Goal: Transaction & Acquisition: Obtain resource

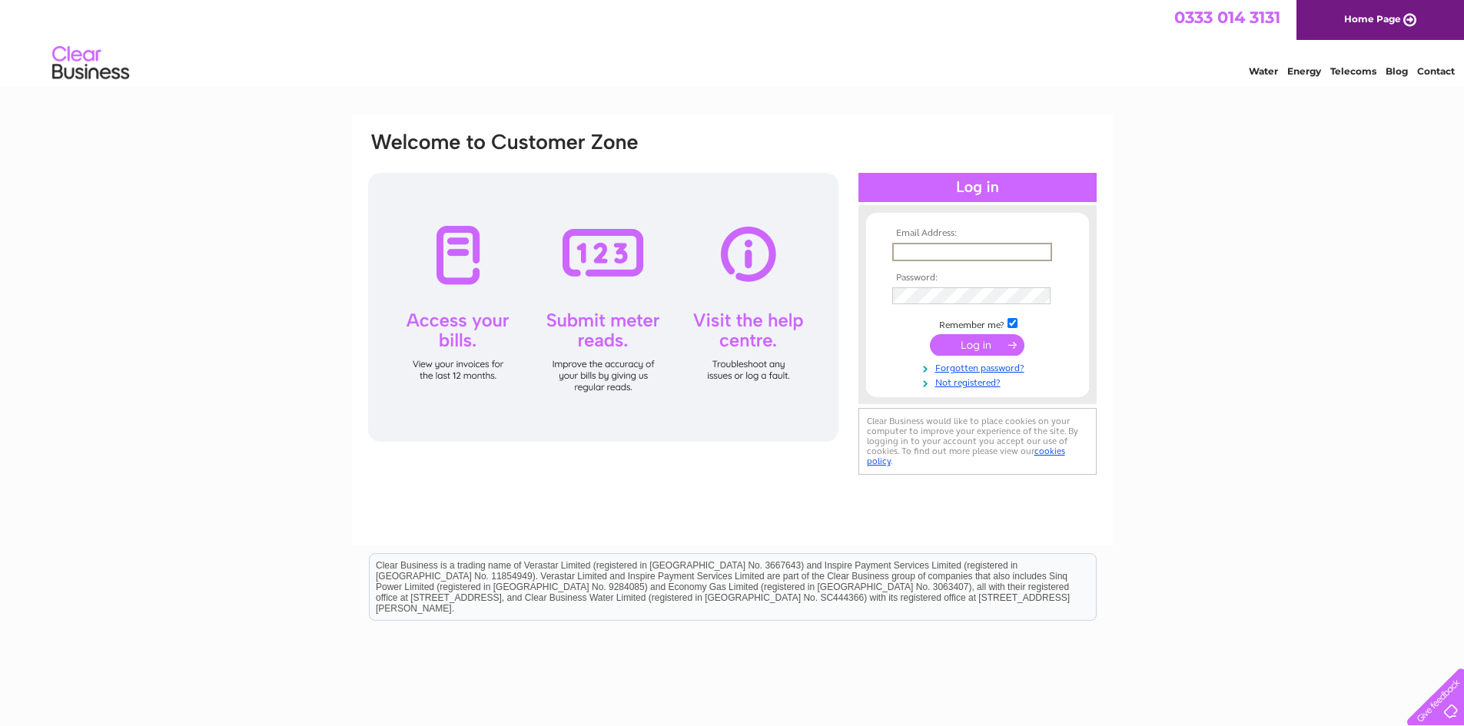
click at [935, 253] on input "text" at bounding box center [972, 252] width 160 height 18
type input "dauto@btinternet.com"
click at [966, 342] on input "submit" at bounding box center [977, 344] width 95 height 22
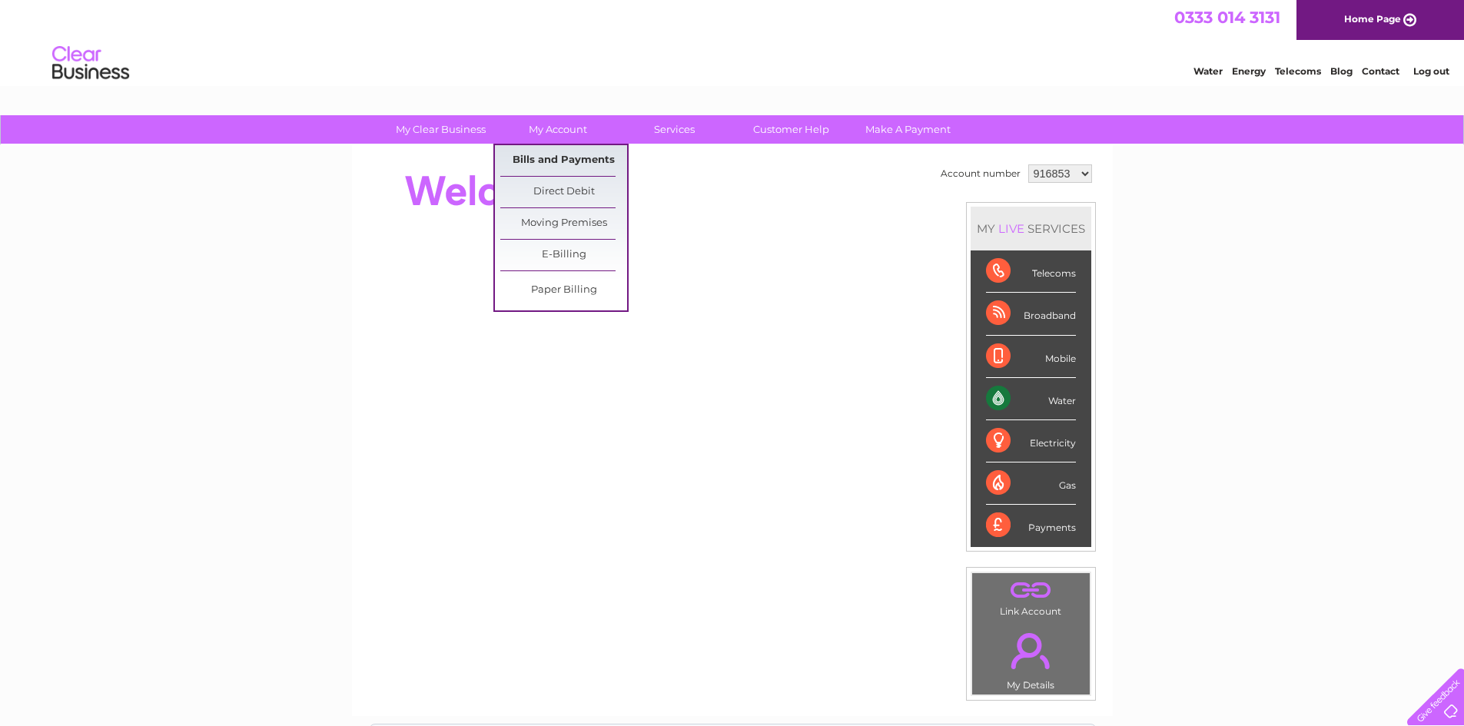
click at [585, 152] on link "Bills and Payments" at bounding box center [563, 160] width 127 height 31
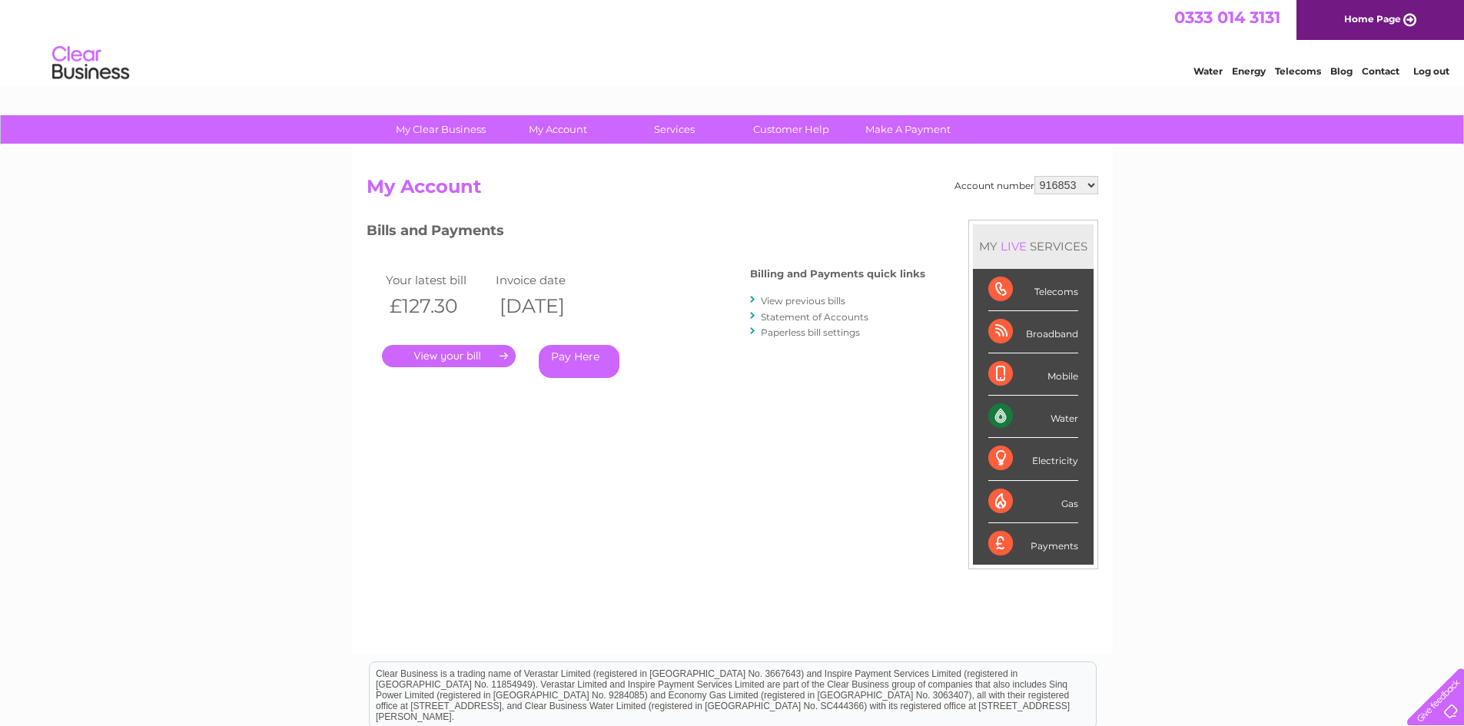
click at [469, 354] on link "." at bounding box center [449, 356] width 134 height 22
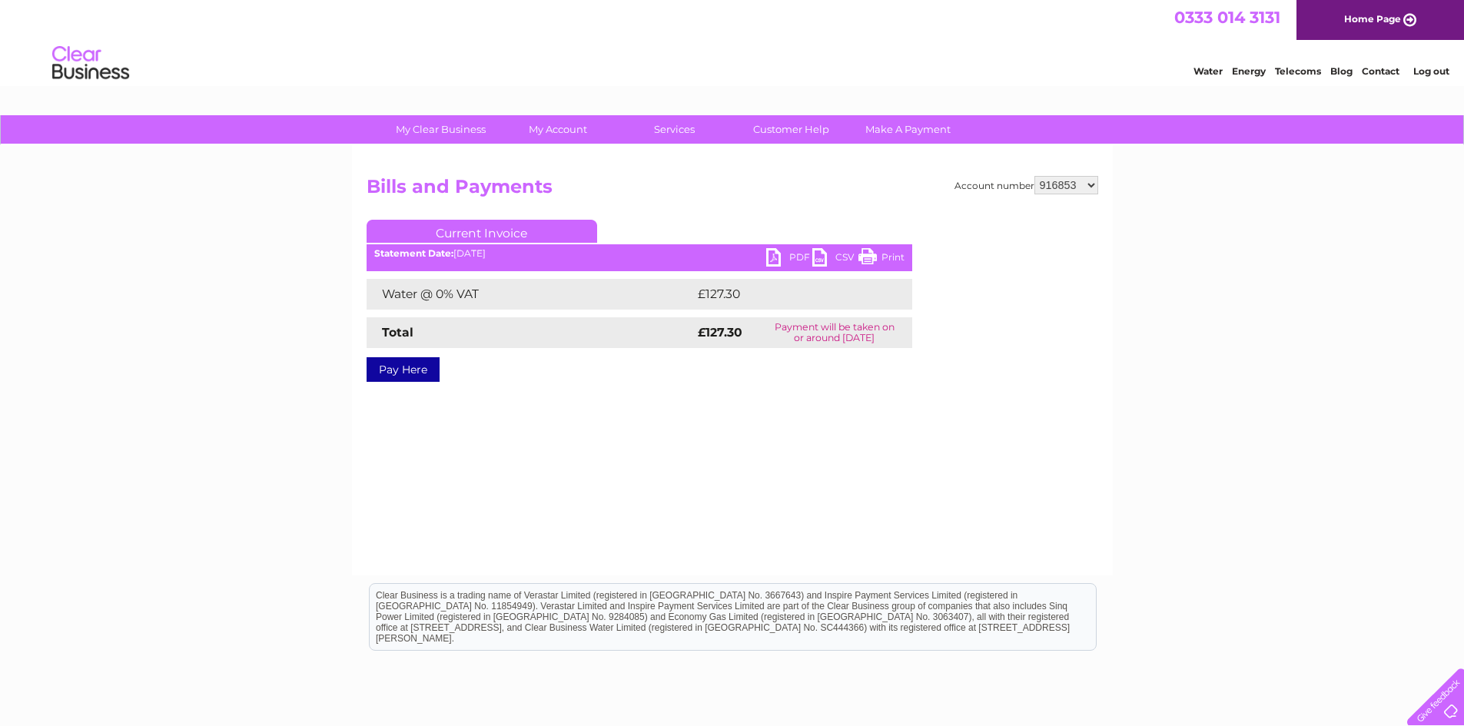
click at [776, 258] on link "PDF" at bounding box center [789, 259] width 46 height 22
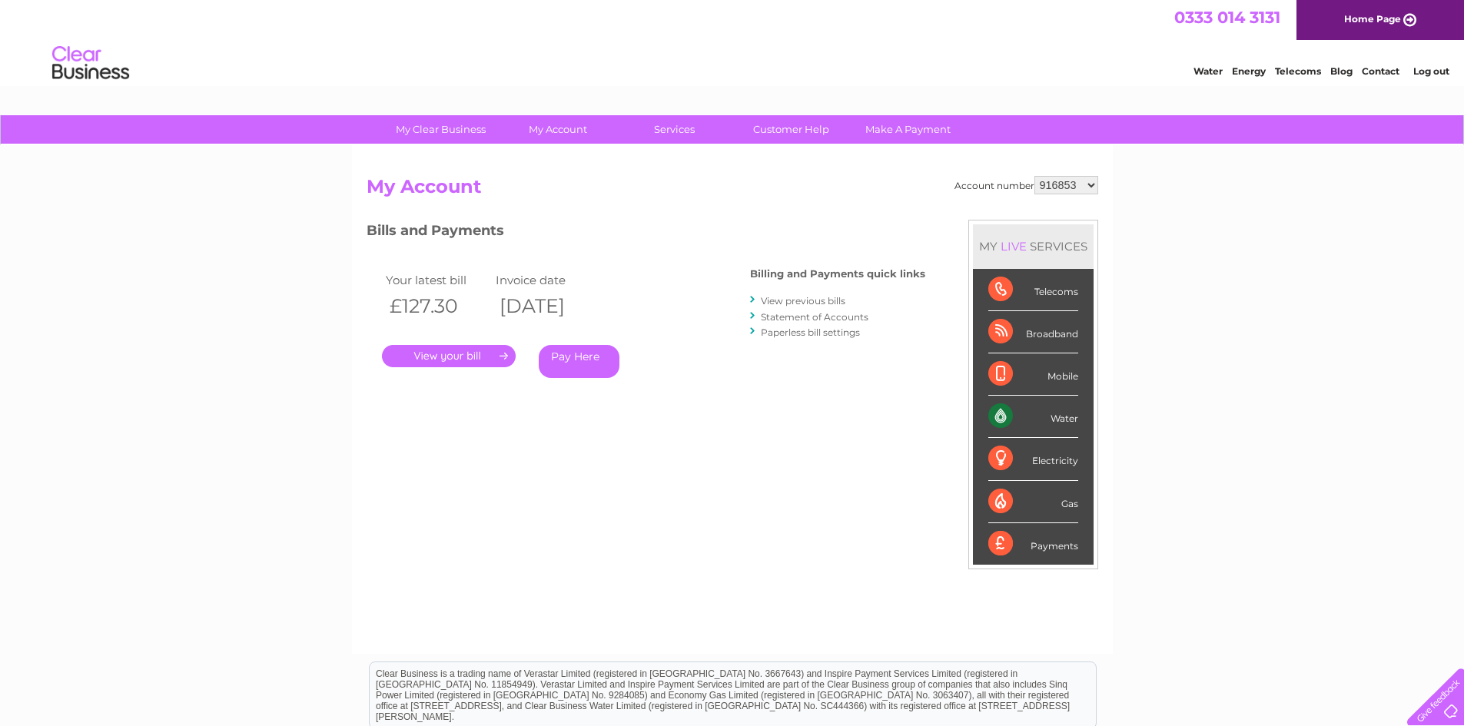
click at [795, 299] on link "View previous bills" at bounding box center [803, 301] width 85 height 12
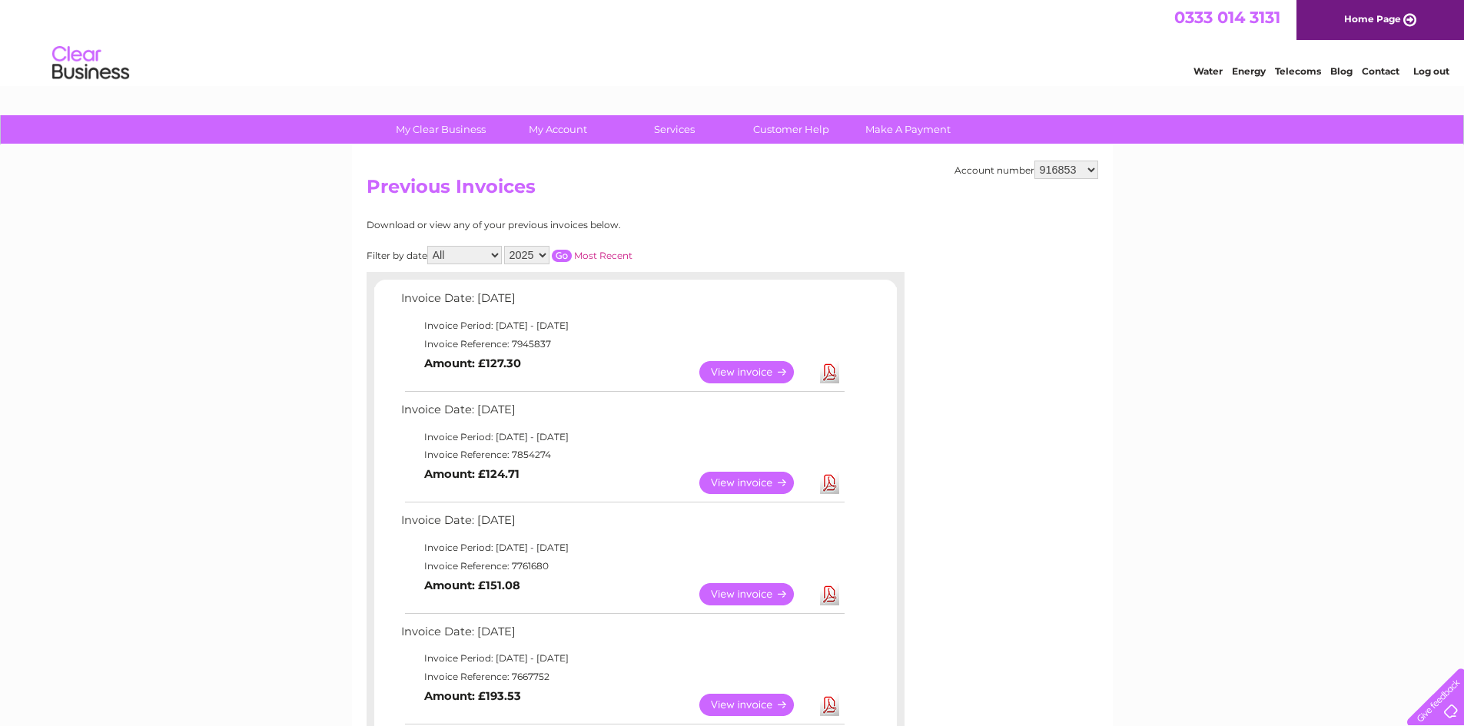
click at [747, 481] on link "View" at bounding box center [756, 483] width 113 height 22
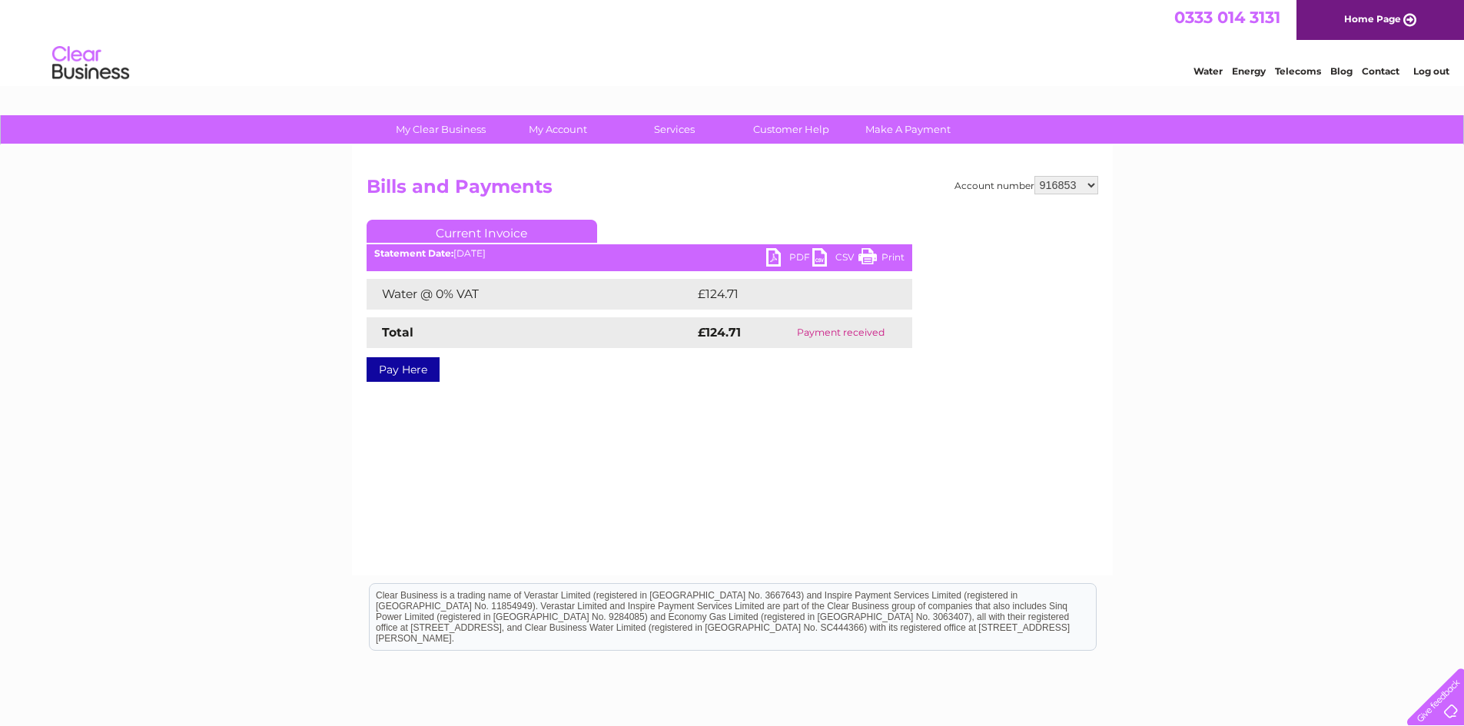
click at [779, 258] on link "PDF" at bounding box center [789, 259] width 46 height 22
click at [1090, 192] on select "916853 1082268" at bounding box center [1067, 185] width 64 height 18
select select "1082268"
click at [1035, 176] on select "916853 1082268" at bounding box center [1067, 185] width 64 height 18
click at [772, 256] on link "PDF" at bounding box center [789, 259] width 46 height 22
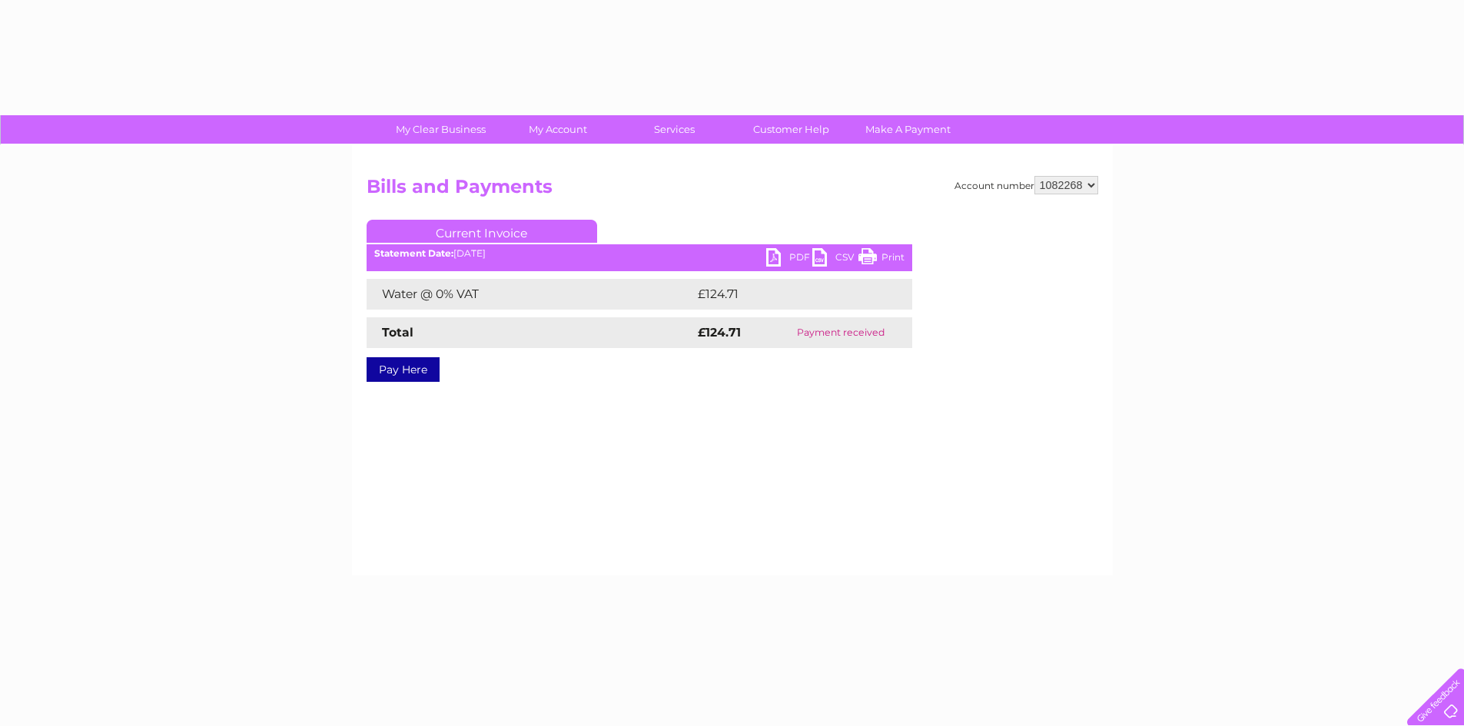
select select "1082268"
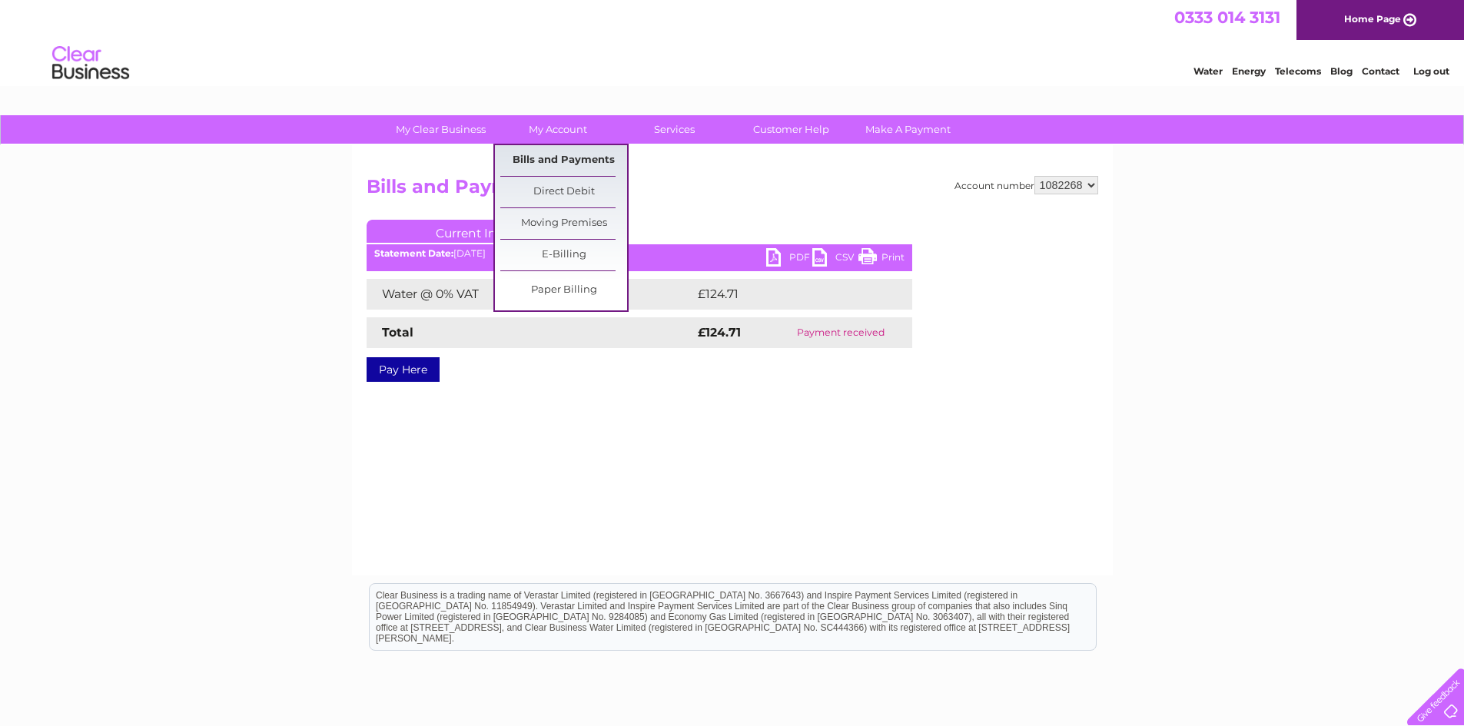
click at [584, 159] on link "Bills and Payments" at bounding box center [563, 160] width 127 height 31
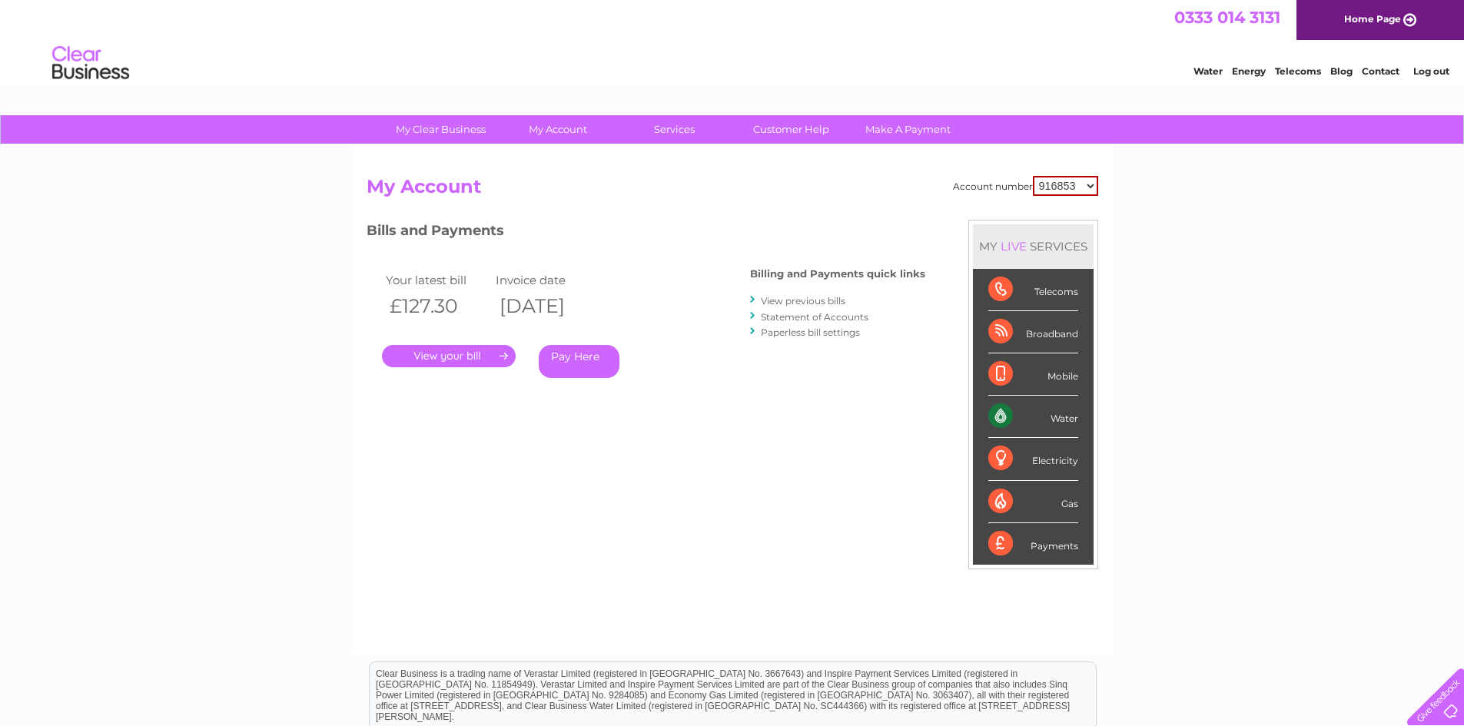
click at [1047, 191] on select "916853 1082268" at bounding box center [1065, 186] width 65 height 20
select select "1082268"
click at [1033, 176] on select "916853 1082268" at bounding box center [1065, 186] width 65 height 20
click at [814, 297] on link "View previous bills" at bounding box center [803, 301] width 85 height 12
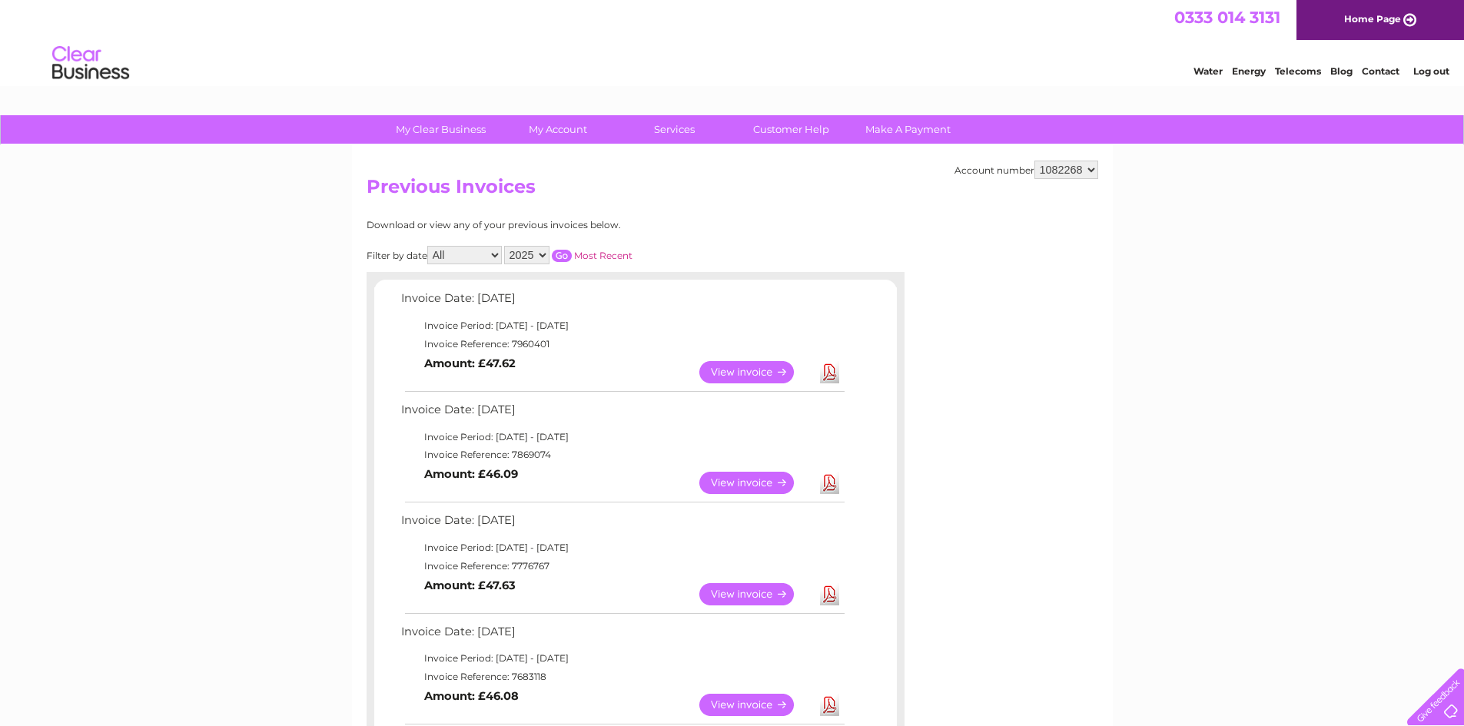
click at [754, 482] on link "View" at bounding box center [756, 483] width 113 height 22
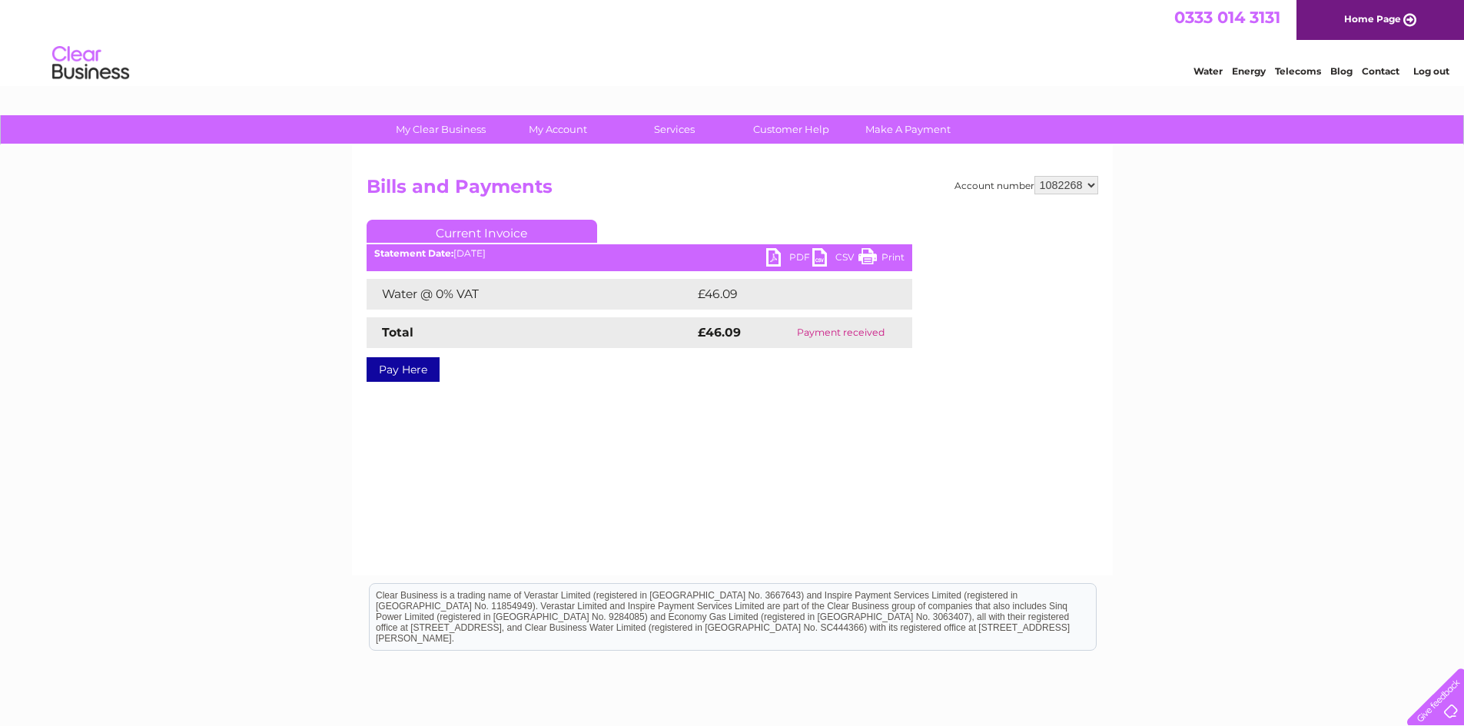
click at [772, 263] on link "PDF" at bounding box center [789, 259] width 46 height 22
